Goal: Information Seeking & Learning: Learn about a topic

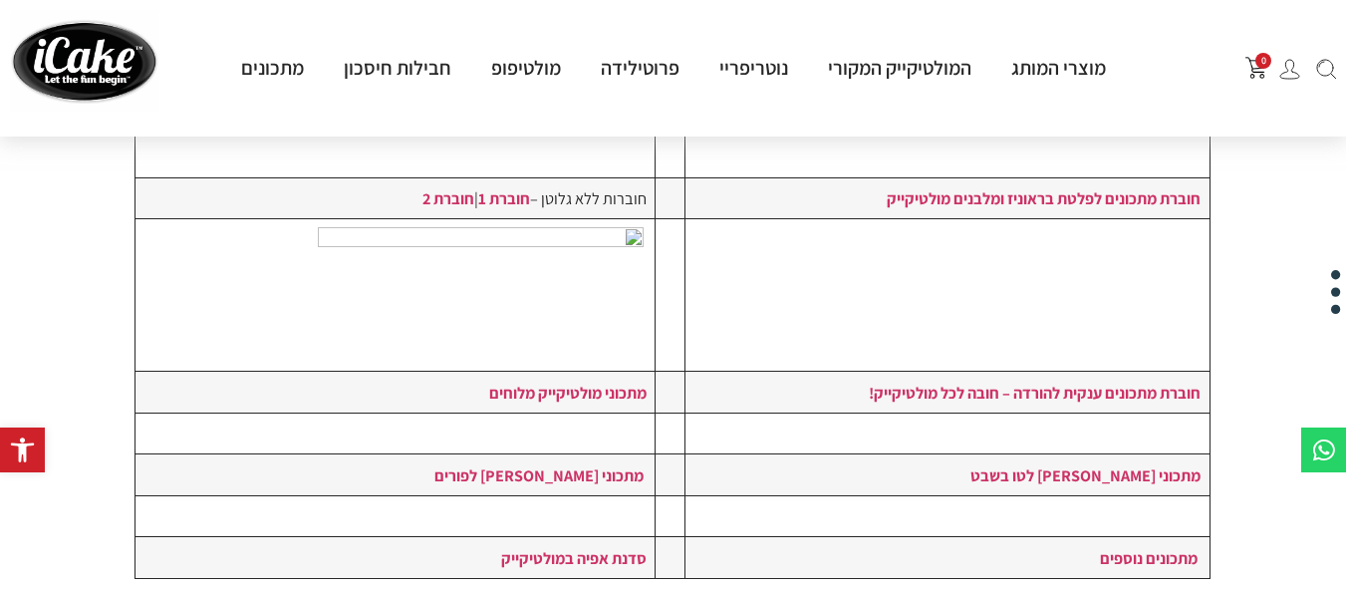
scroll to position [499, 1]
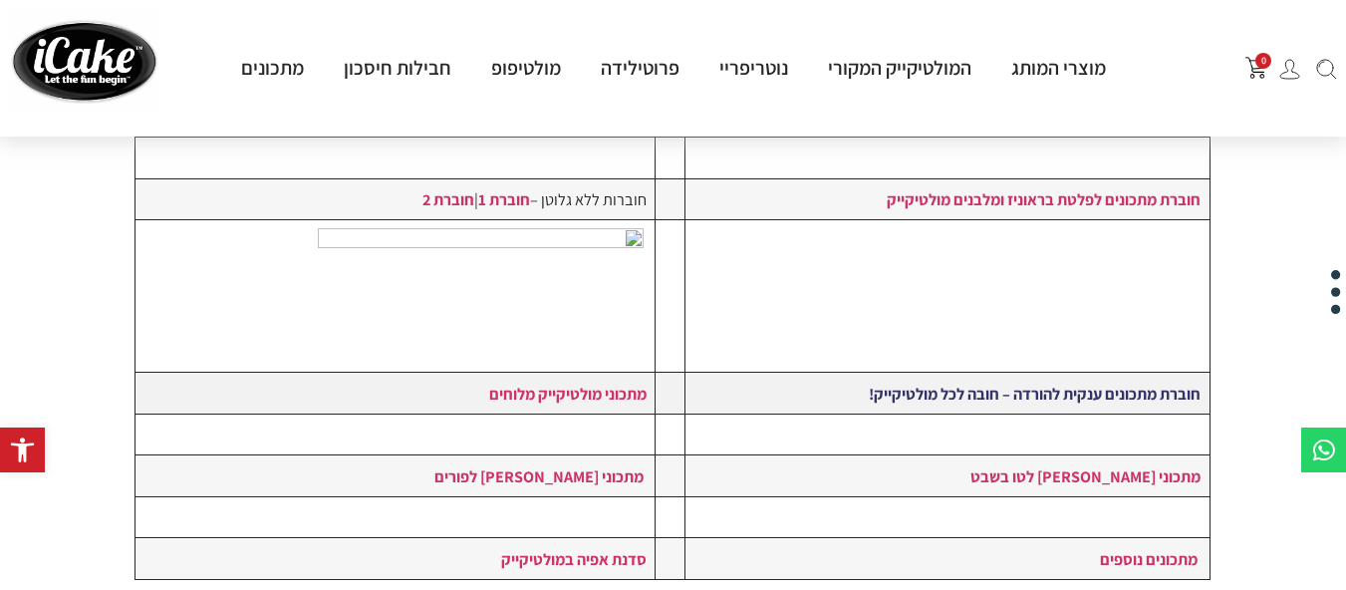
click at [1076, 398] on strong "חוברת מתכונים ענקית להורדה – חובה לכל מולטיקייק!" at bounding box center [1035, 394] width 332 height 22
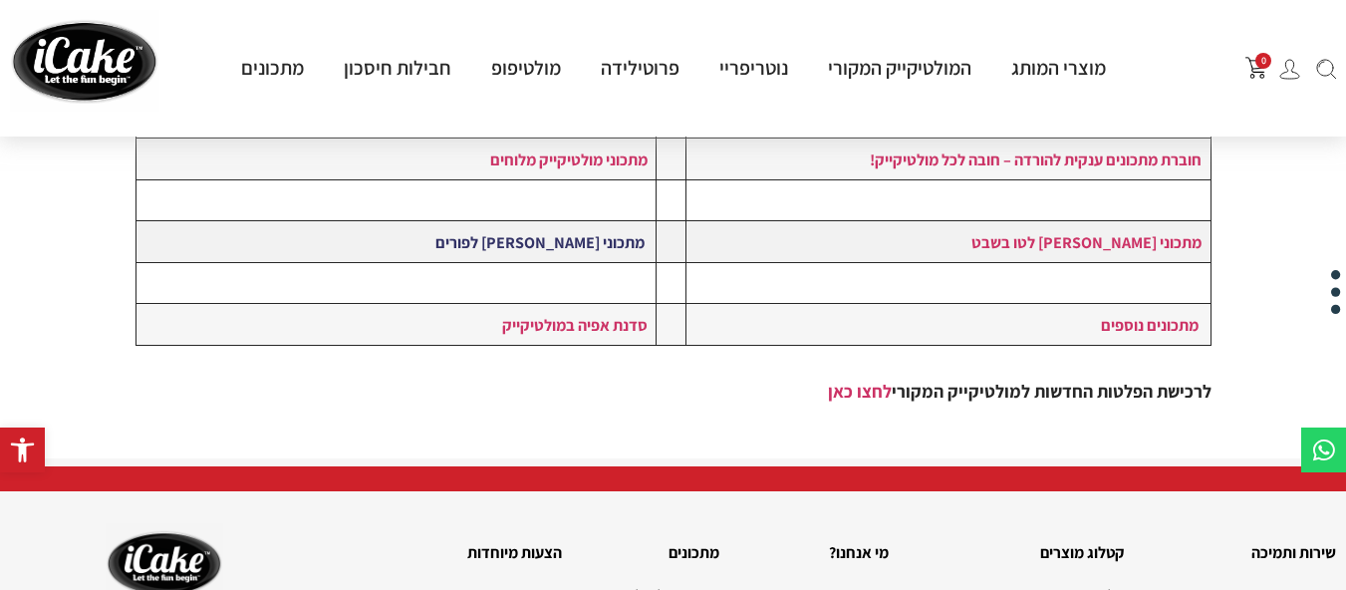
scroll to position [738, 0]
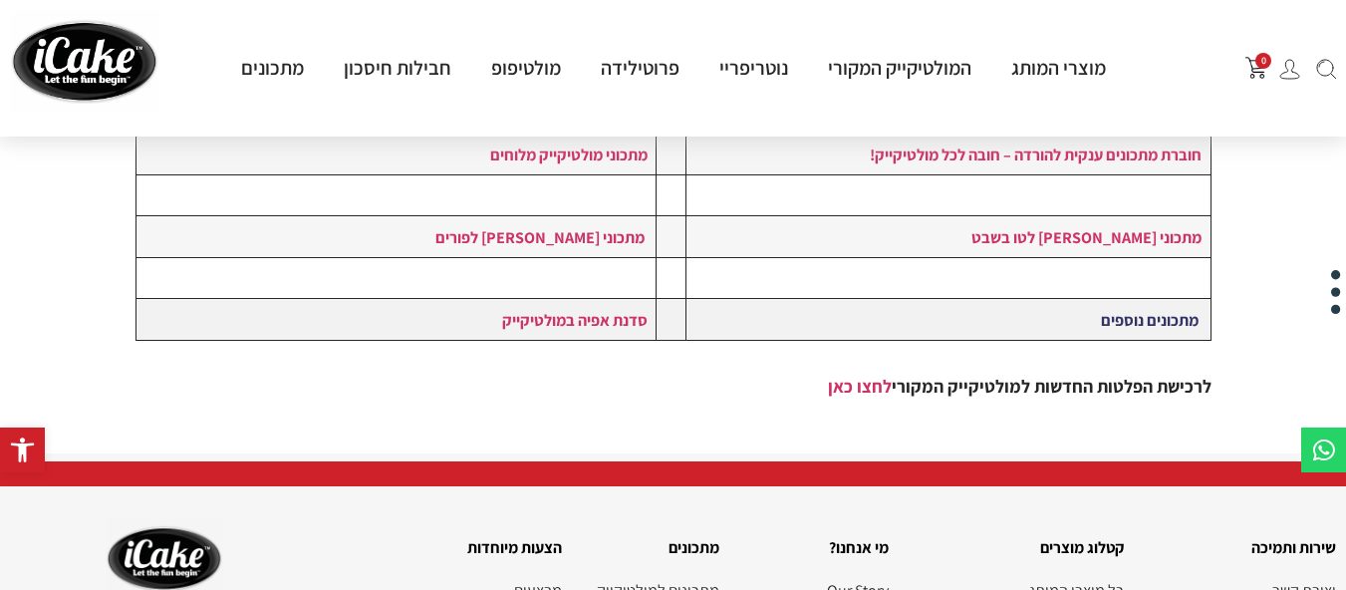
click at [1126, 321] on link "מתכונים נוספים" at bounding box center [1150, 320] width 98 height 22
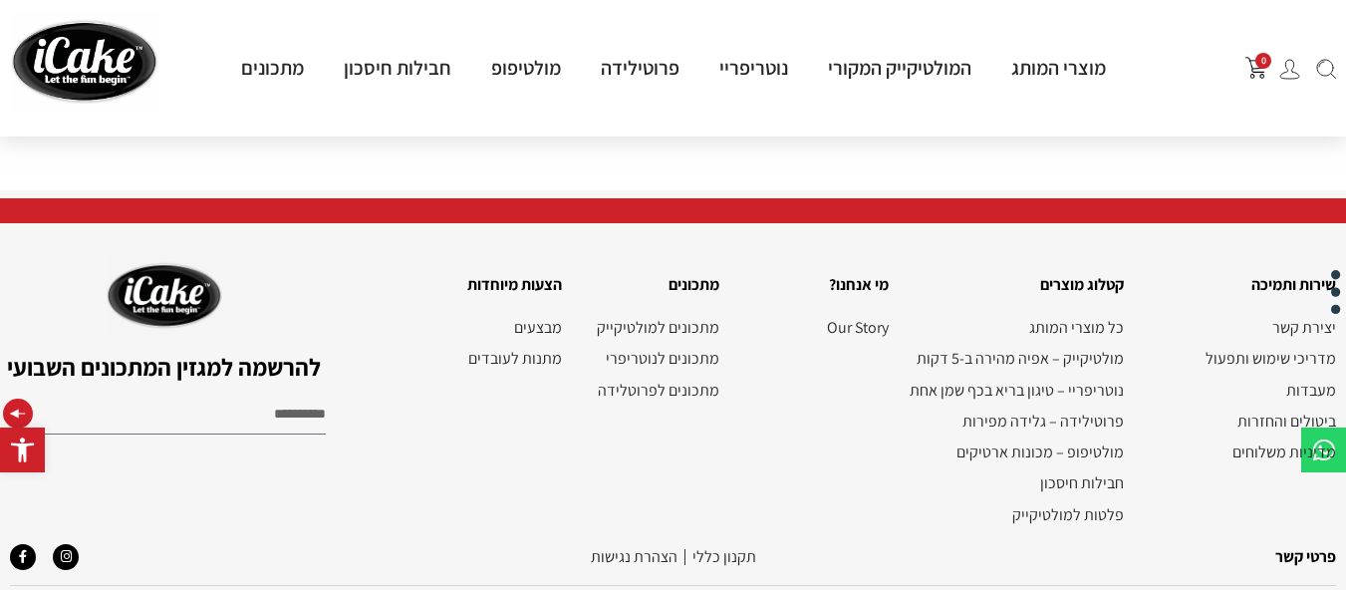
scroll to position [1048, 0]
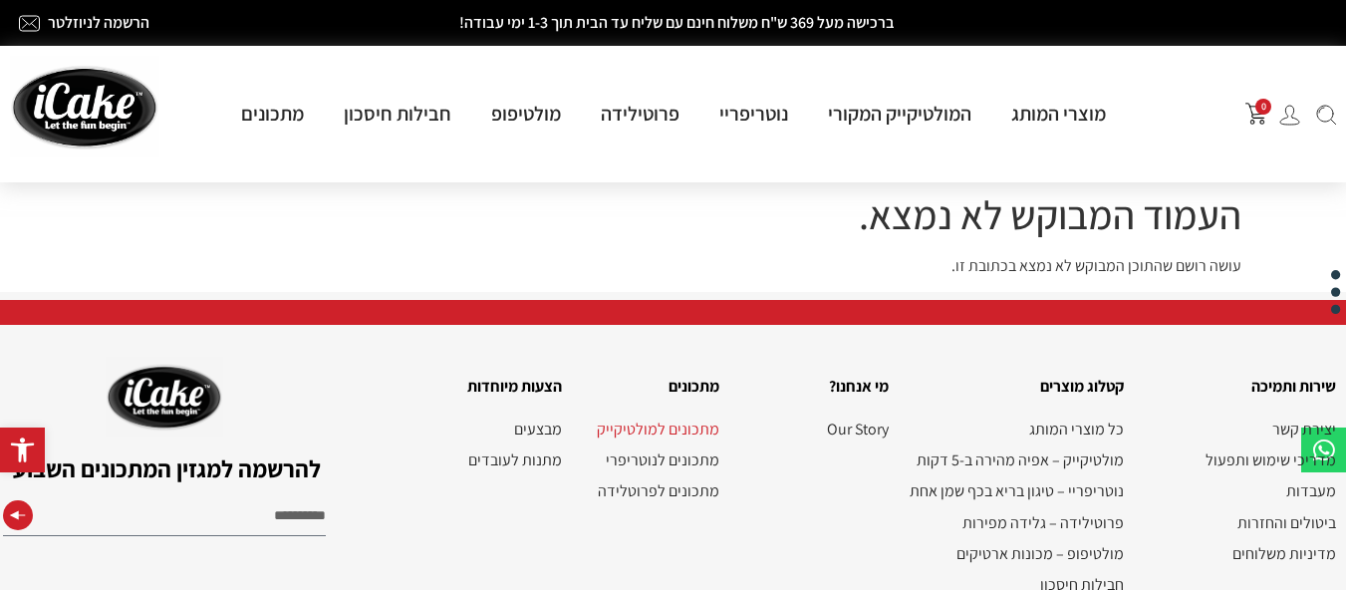
click at [671, 424] on link "מתכונים למולטיקייק" at bounding box center [650, 428] width 137 height 19
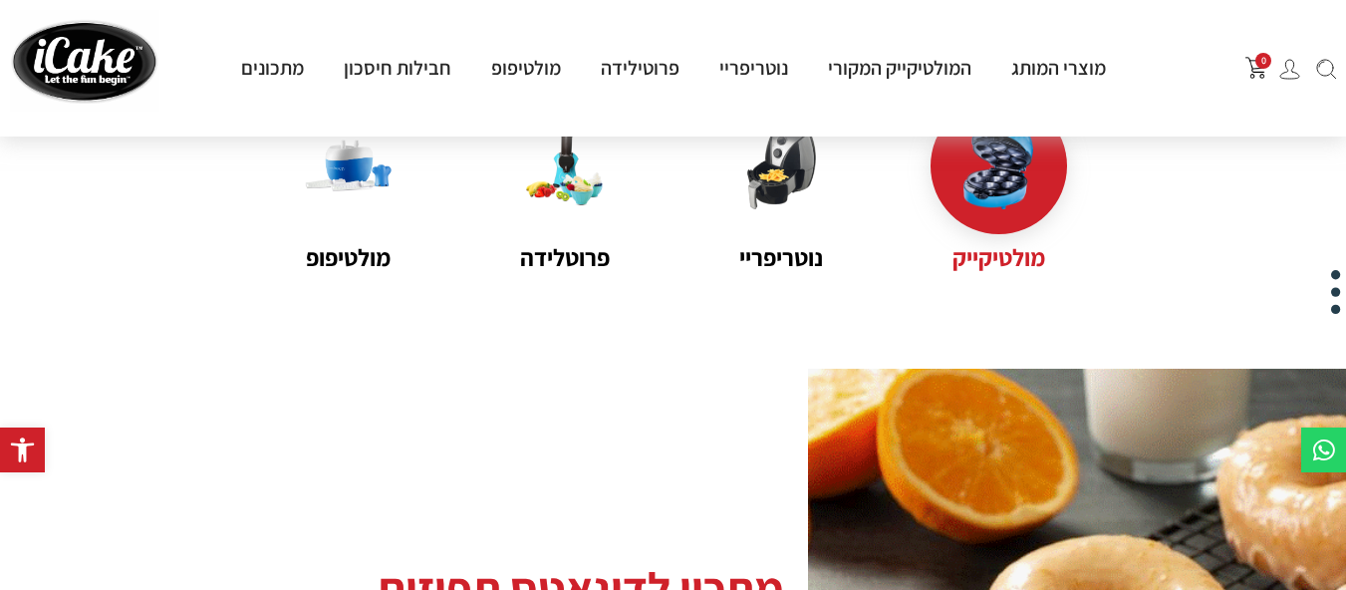
scroll to position [240, 0]
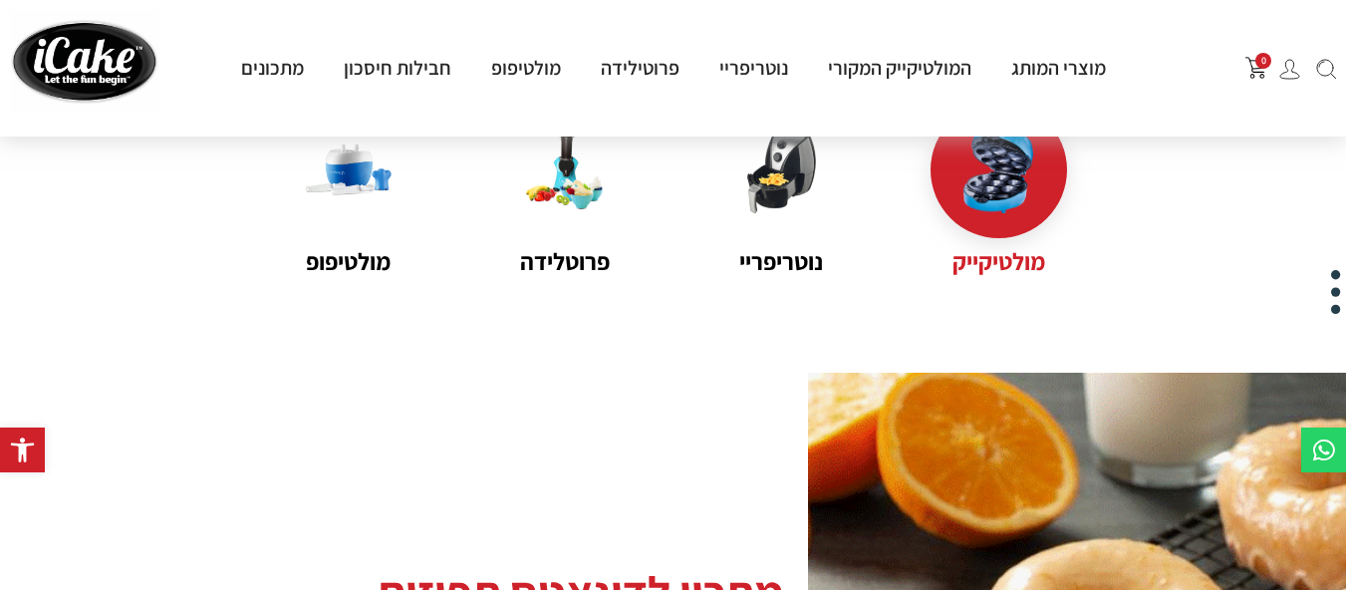
click at [1011, 160] on img at bounding box center [999, 170] width 87 height 87
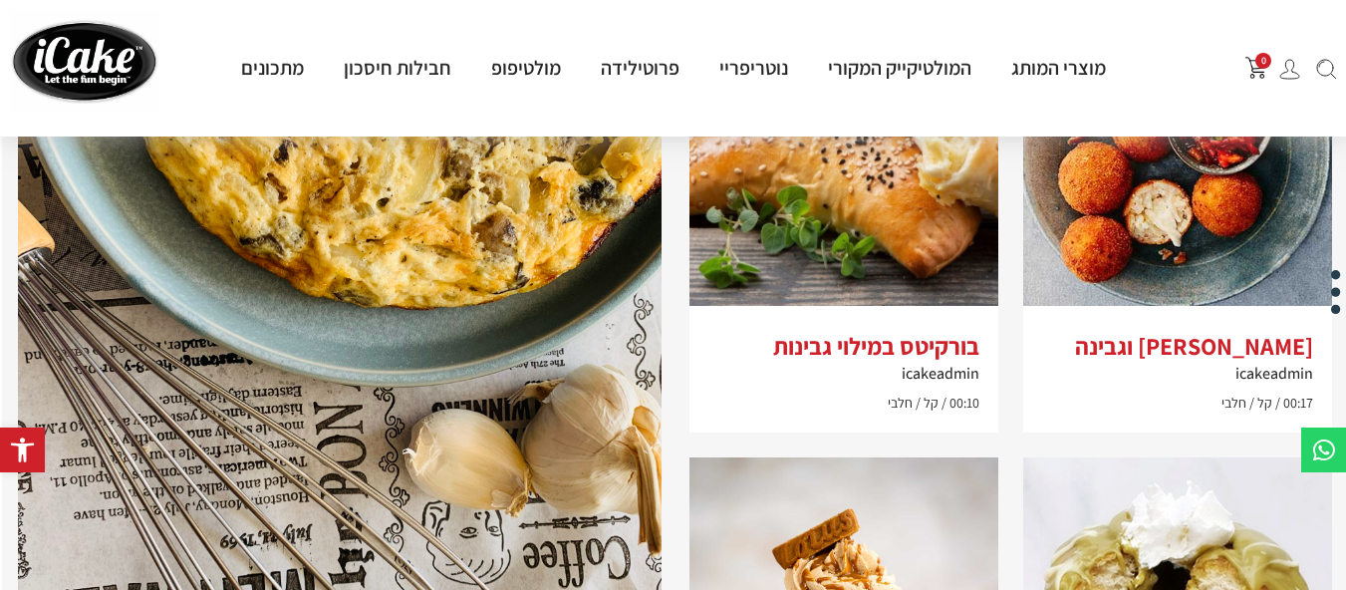
scroll to position [1791, -2]
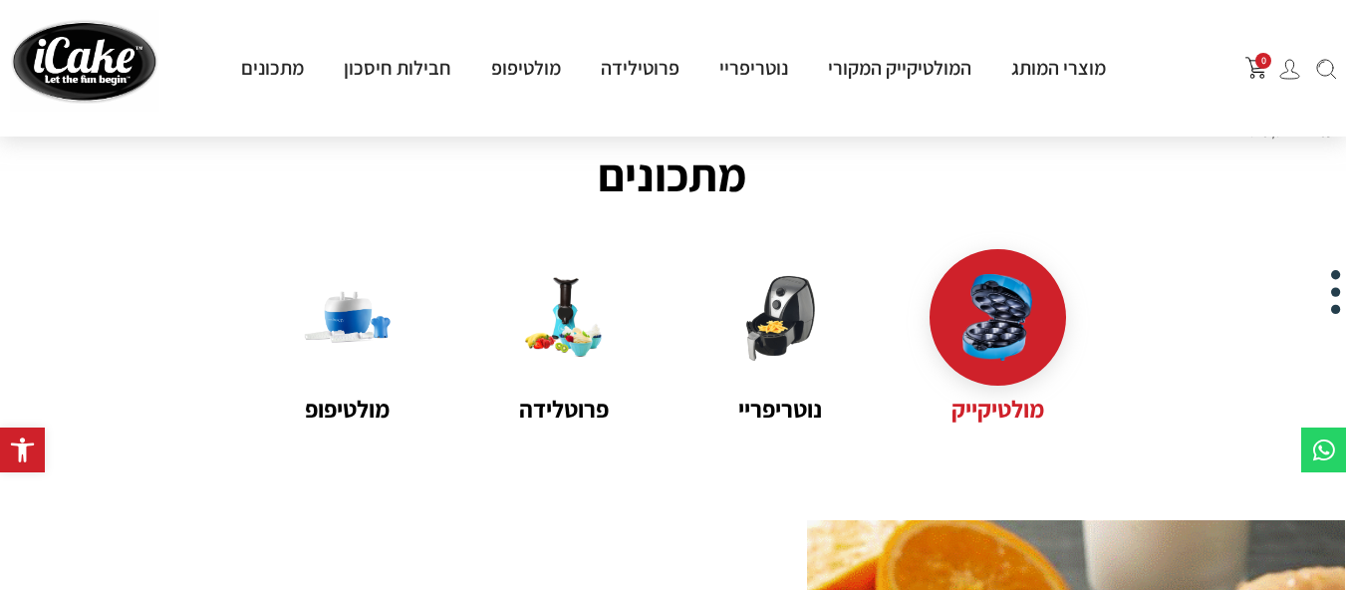
scroll to position [0, 1]
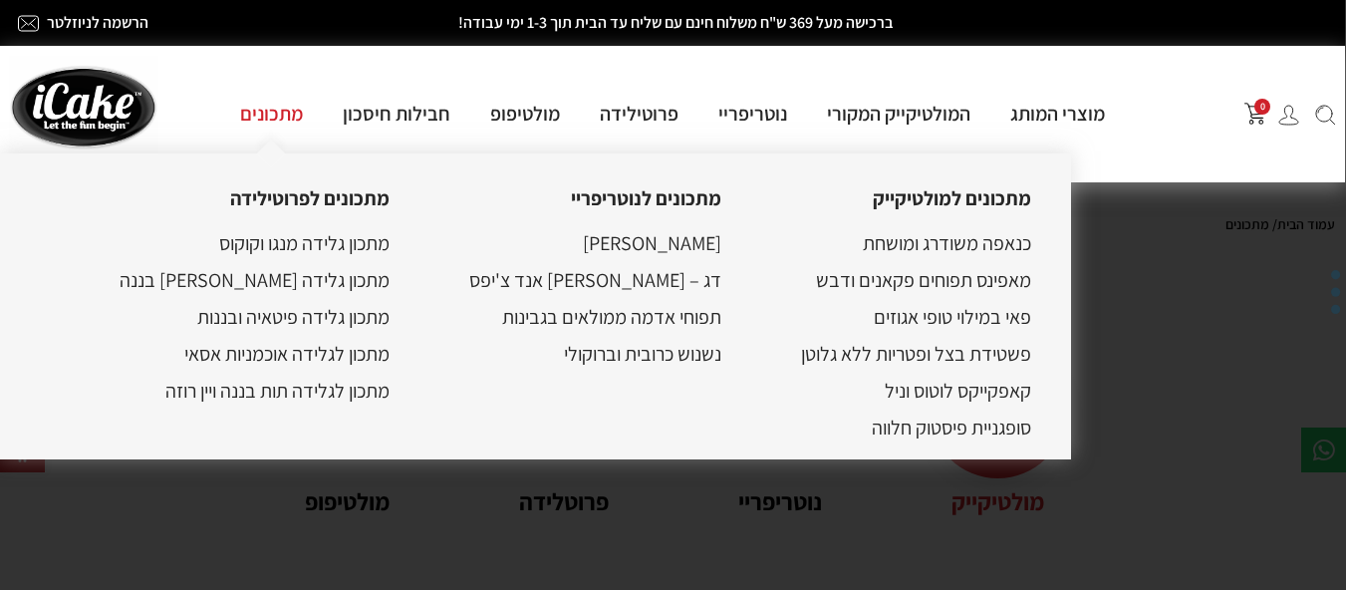
click at [299, 115] on link "מתכונים" at bounding box center [271, 114] width 103 height 26
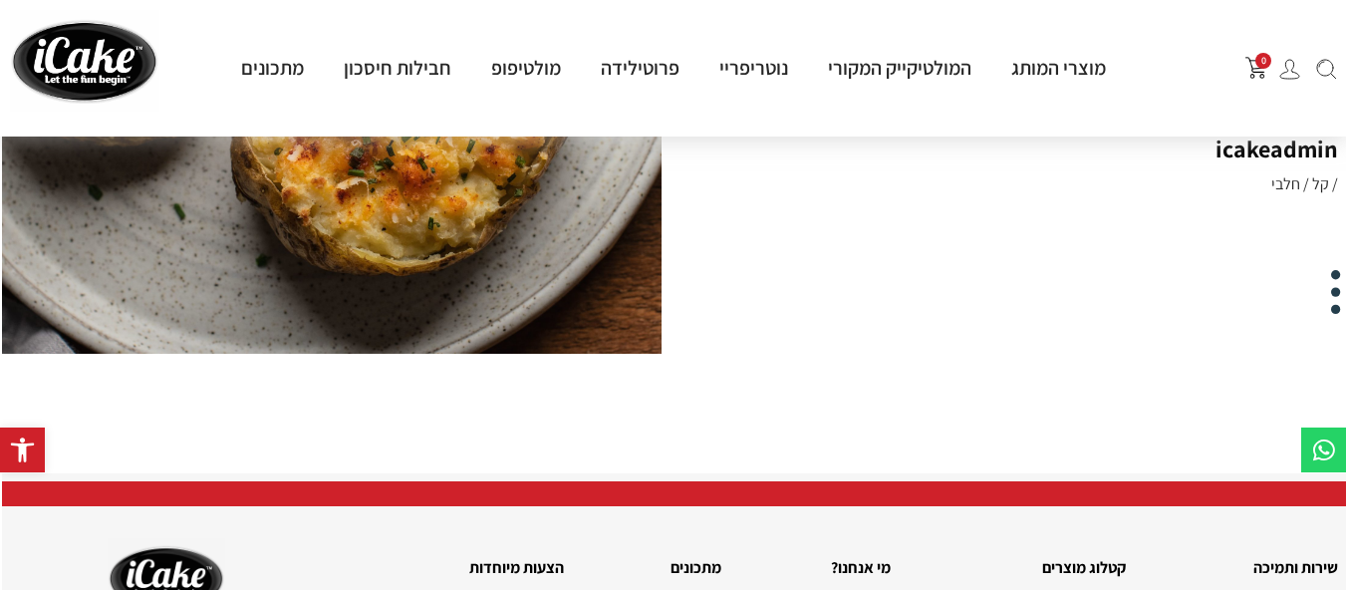
scroll to position [5389, -2]
